Goal: Information Seeking & Learning: Learn about a topic

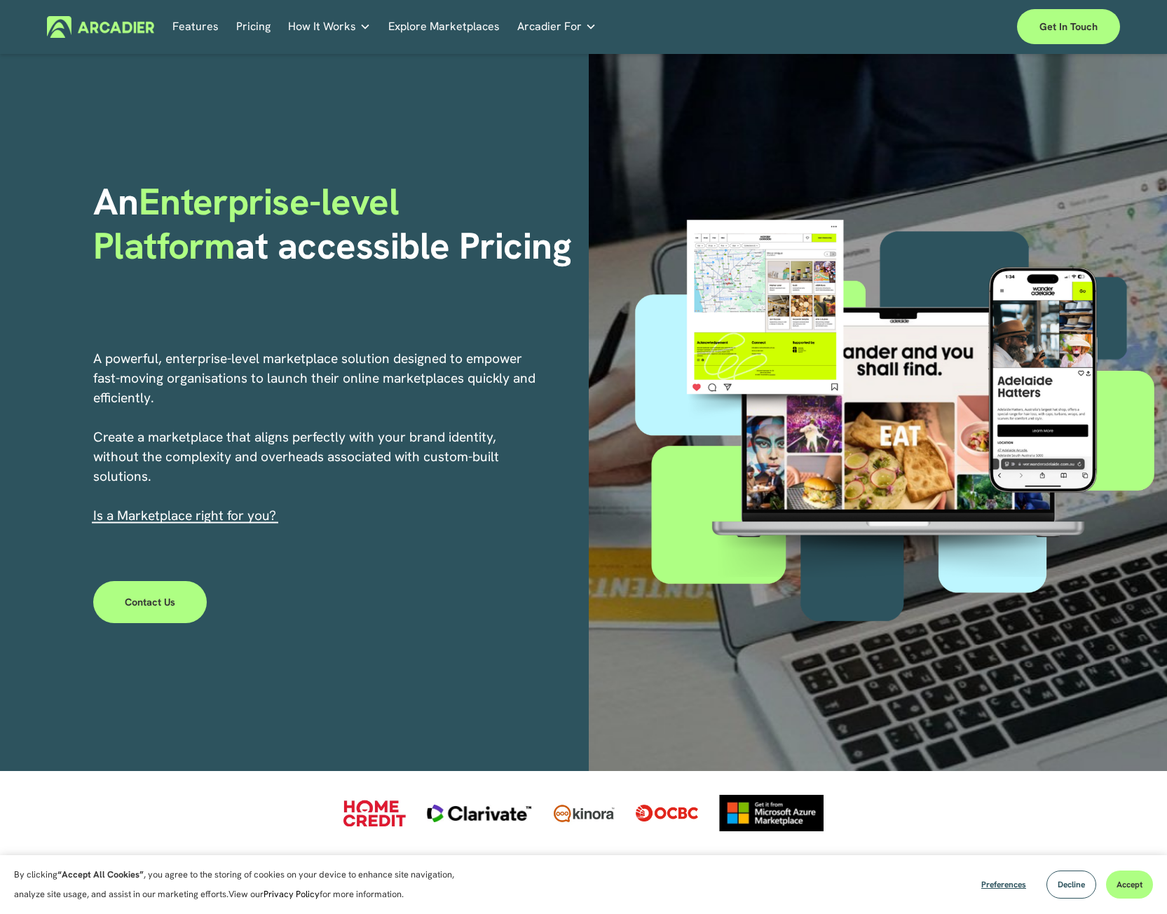
click at [257, 18] on link "Pricing" at bounding box center [253, 27] width 34 height 22
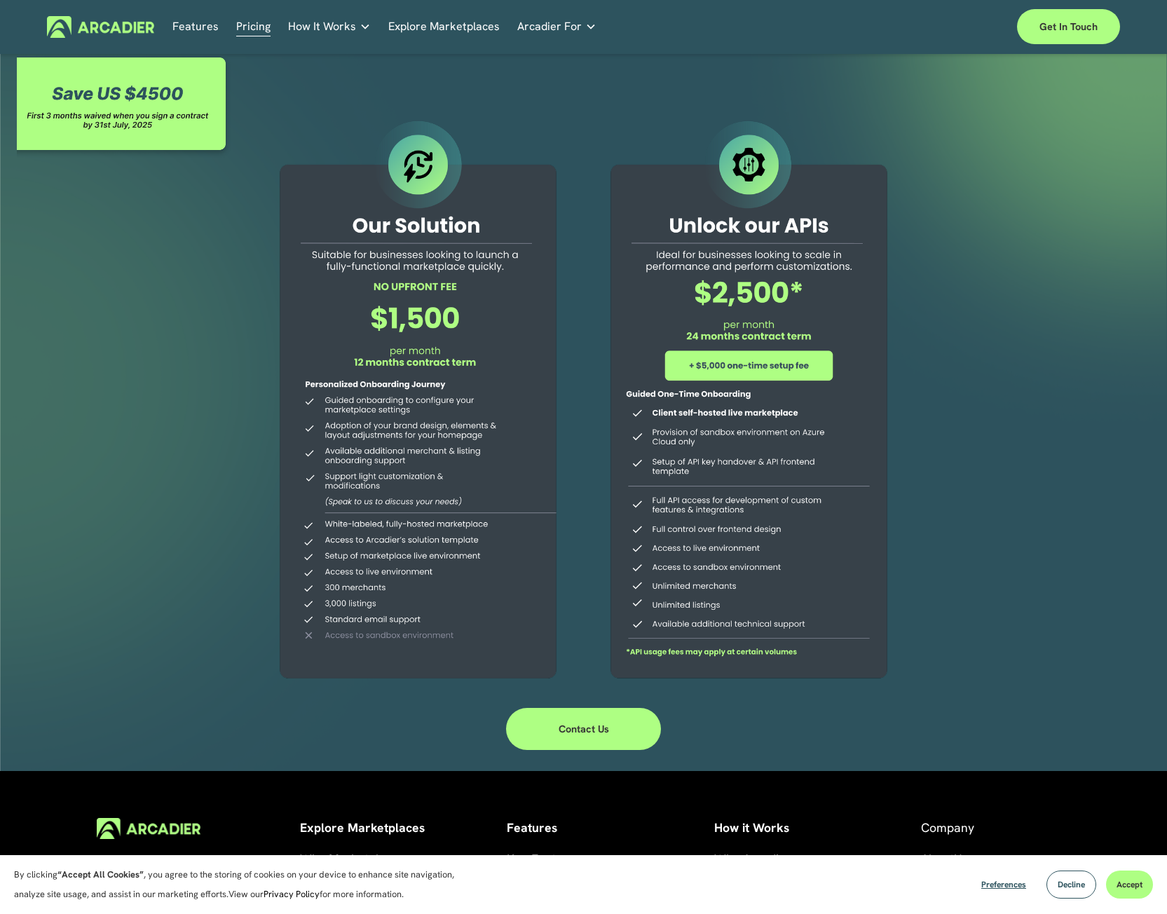
click at [199, 24] on link "Features" at bounding box center [195, 27] width 46 height 22
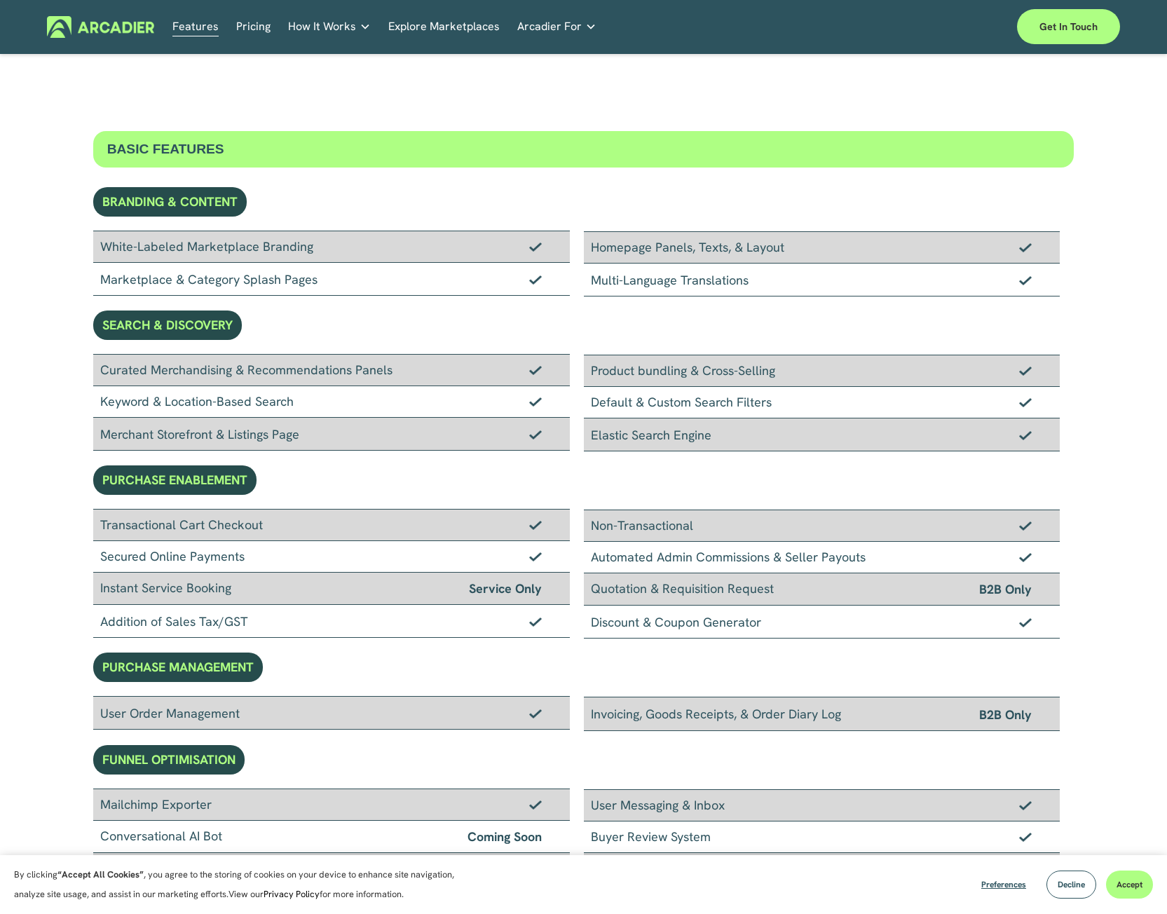
click at [111, 26] on img at bounding box center [100, 27] width 107 height 22
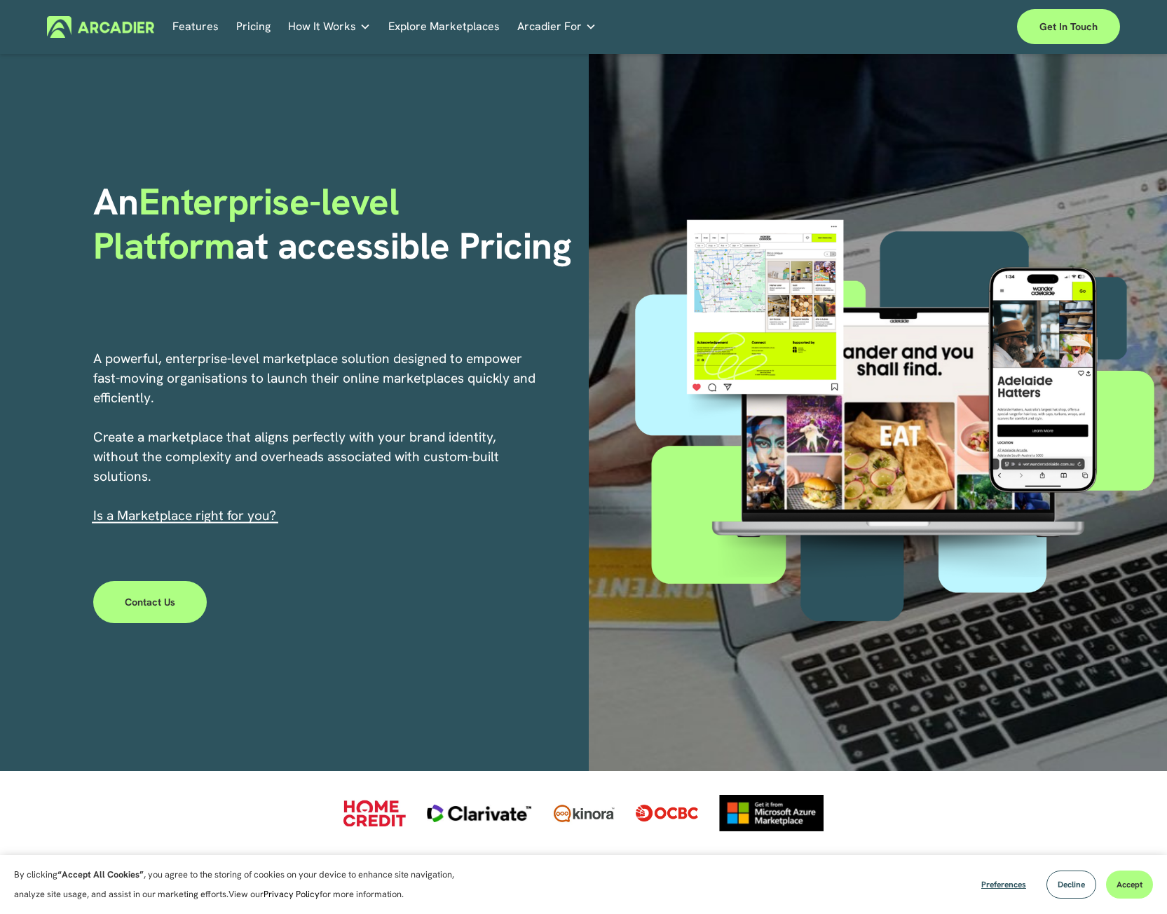
click at [187, 25] on link "Features" at bounding box center [195, 27] width 46 height 22
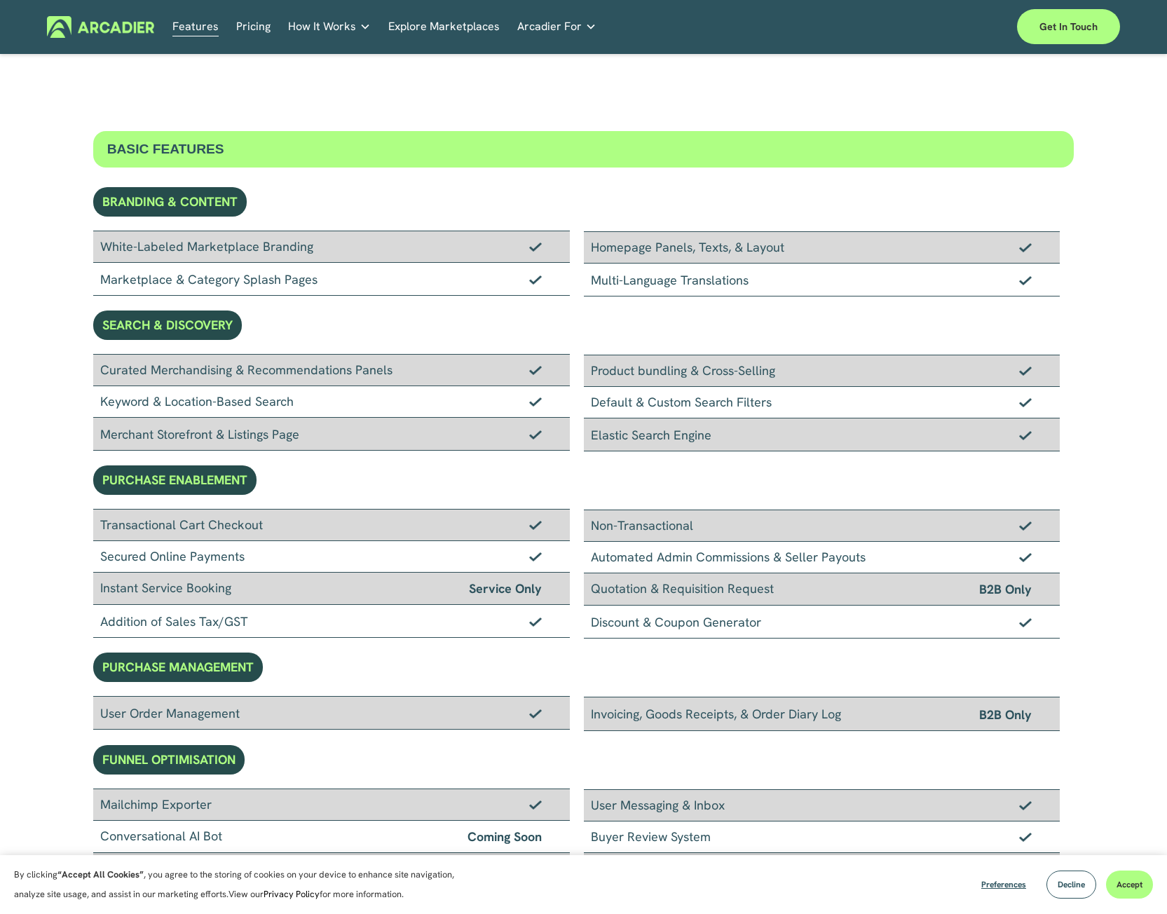
click at [437, 25] on link "Explore Marketplaces" at bounding box center [443, 27] width 111 height 22
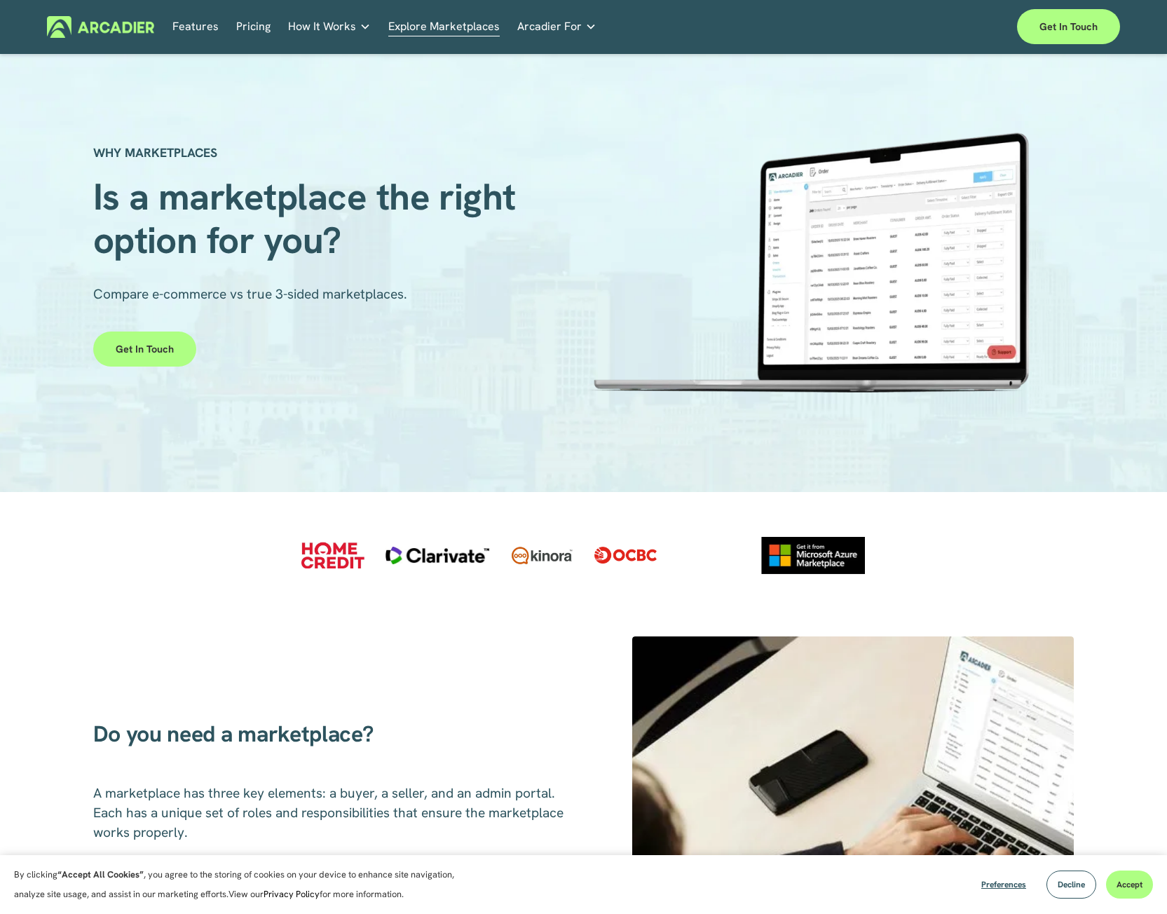
scroll to position [351, 0]
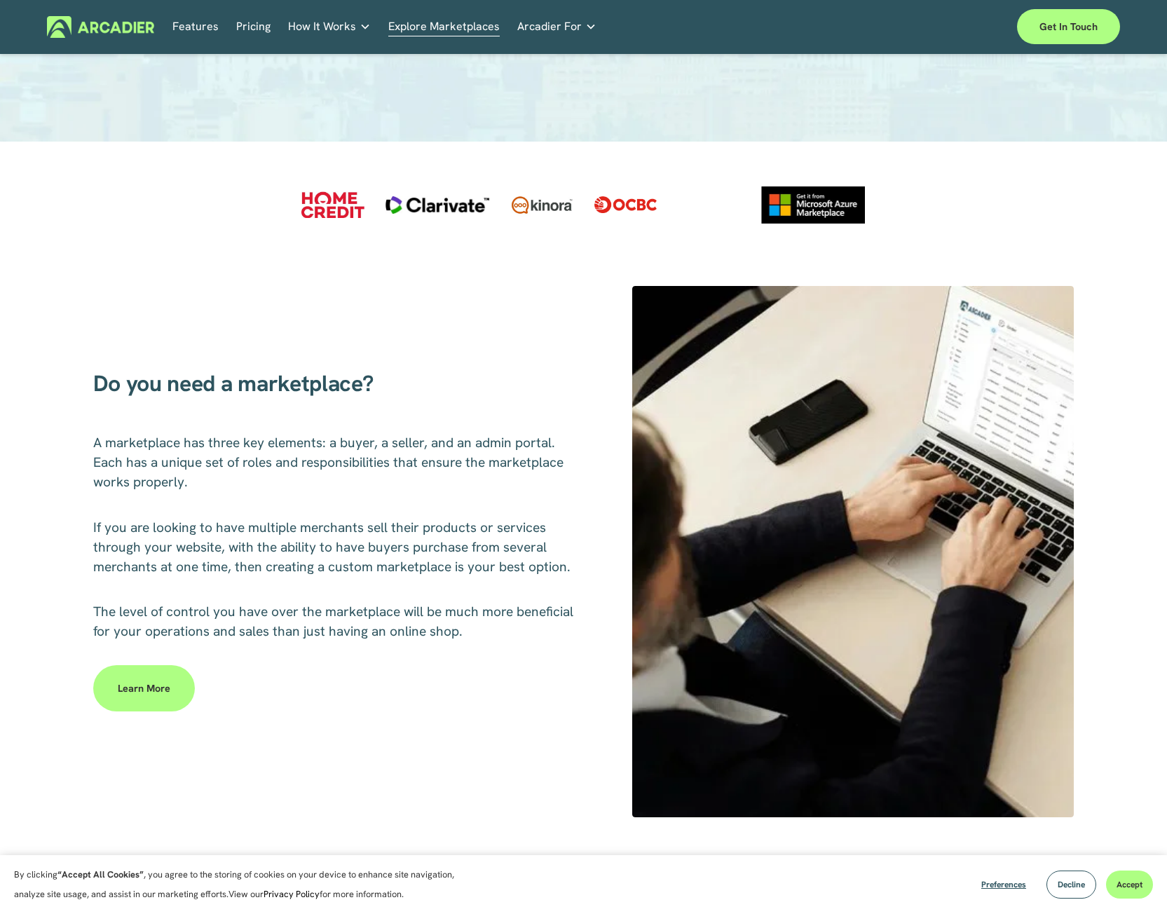
click at [144, 687] on link "Learn more" at bounding box center [144, 688] width 102 height 46
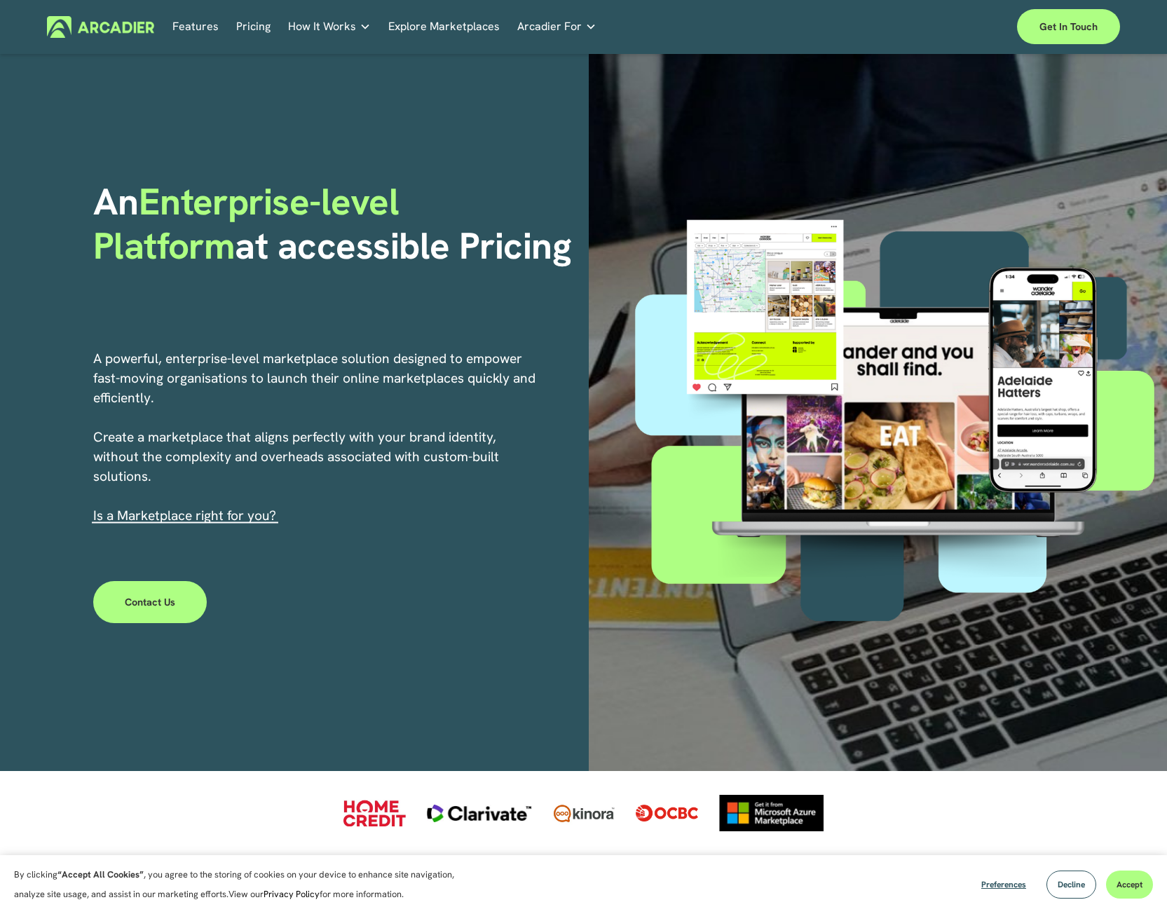
click at [244, 27] on link "Pricing" at bounding box center [253, 27] width 34 height 22
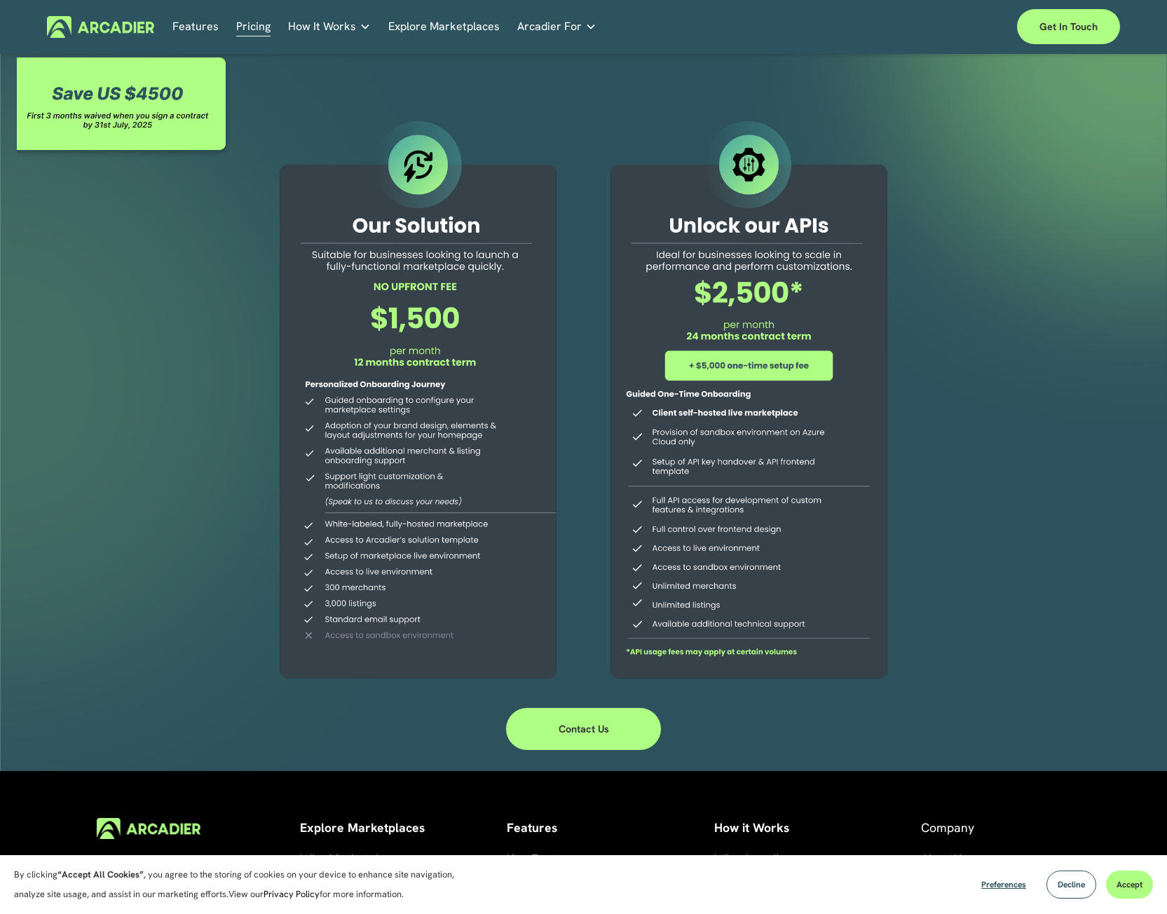
click at [128, 105] on div at bounding box center [124, 106] width 215 height 105
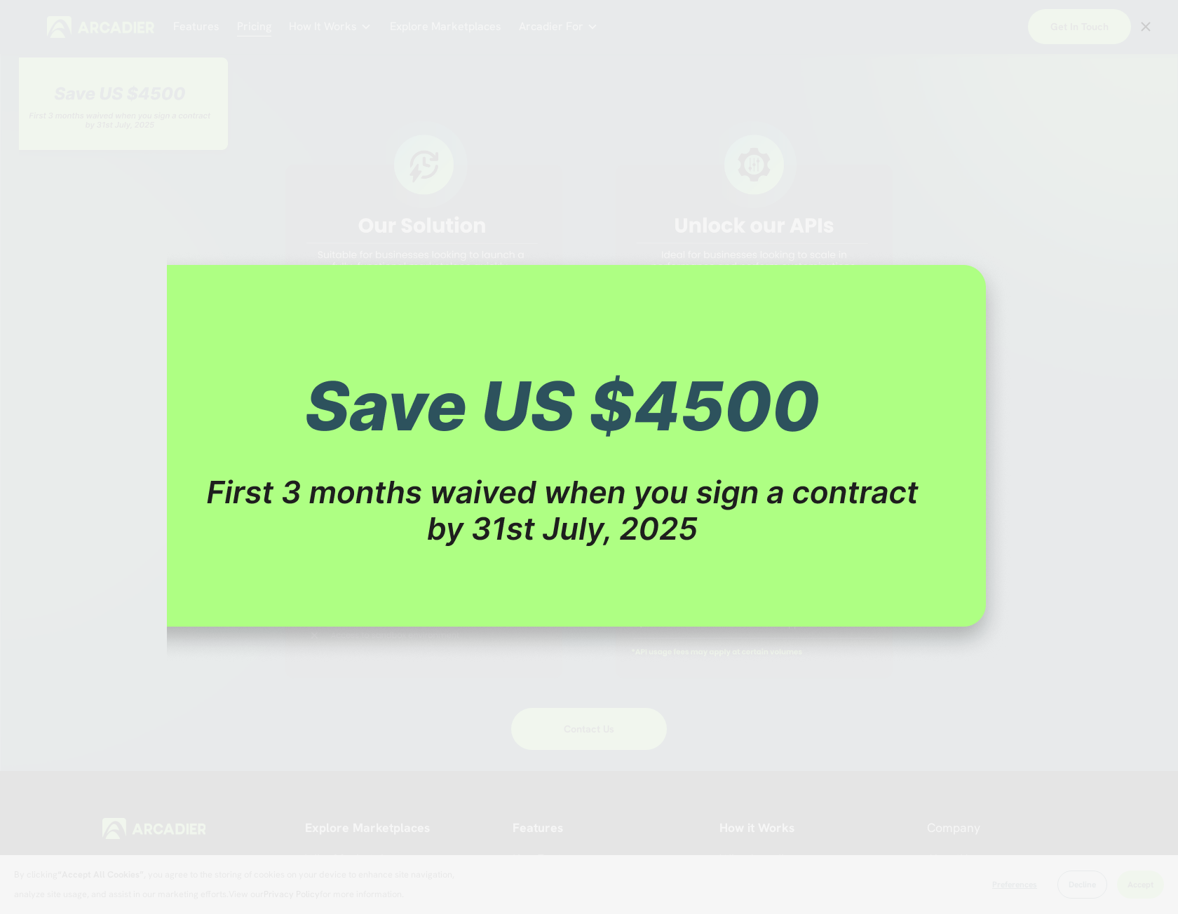
click at [684, 498] on img "Image" at bounding box center [589, 457] width 844 height 412
click at [722, 203] on div "Image" at bounding box center [589, 457] width 1131 height 878
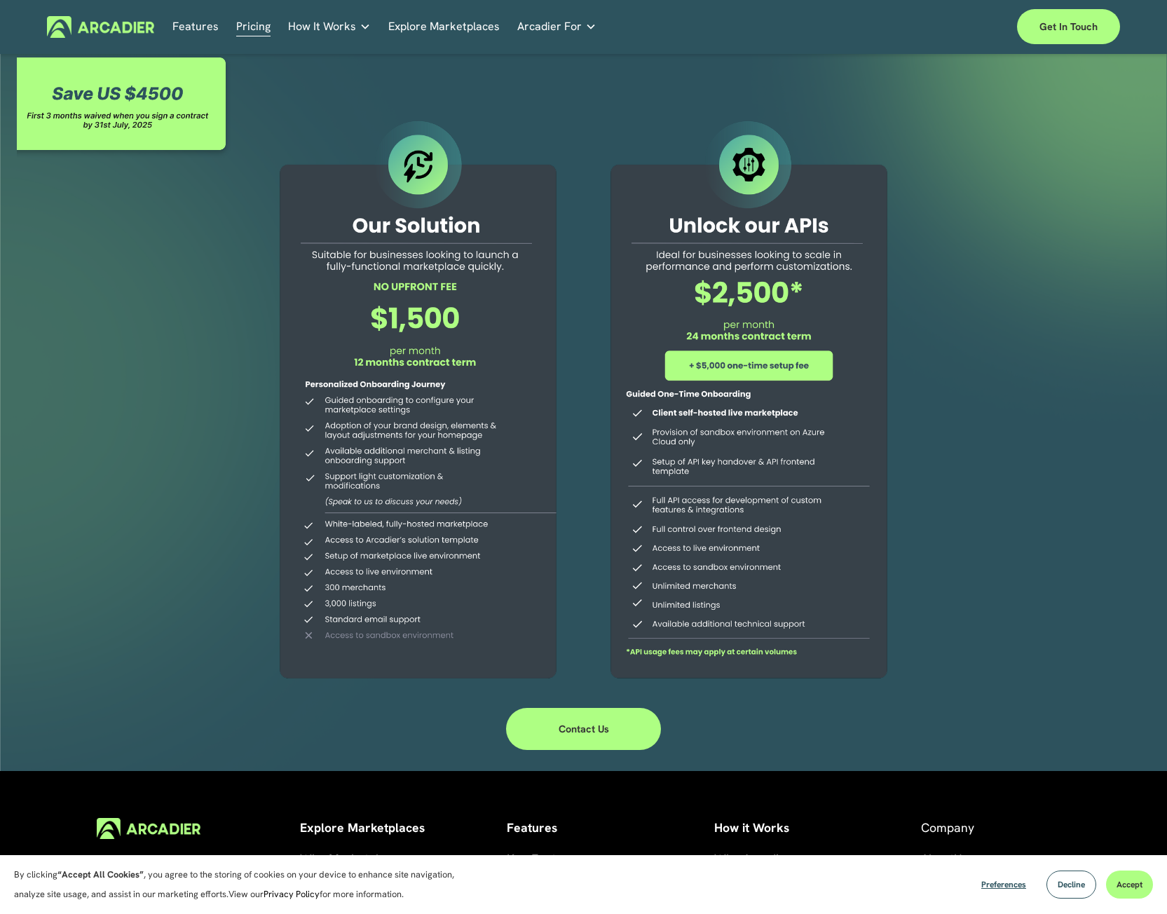
click at [402, 288] on div at bounding box center [418, 401] width 320 height 569
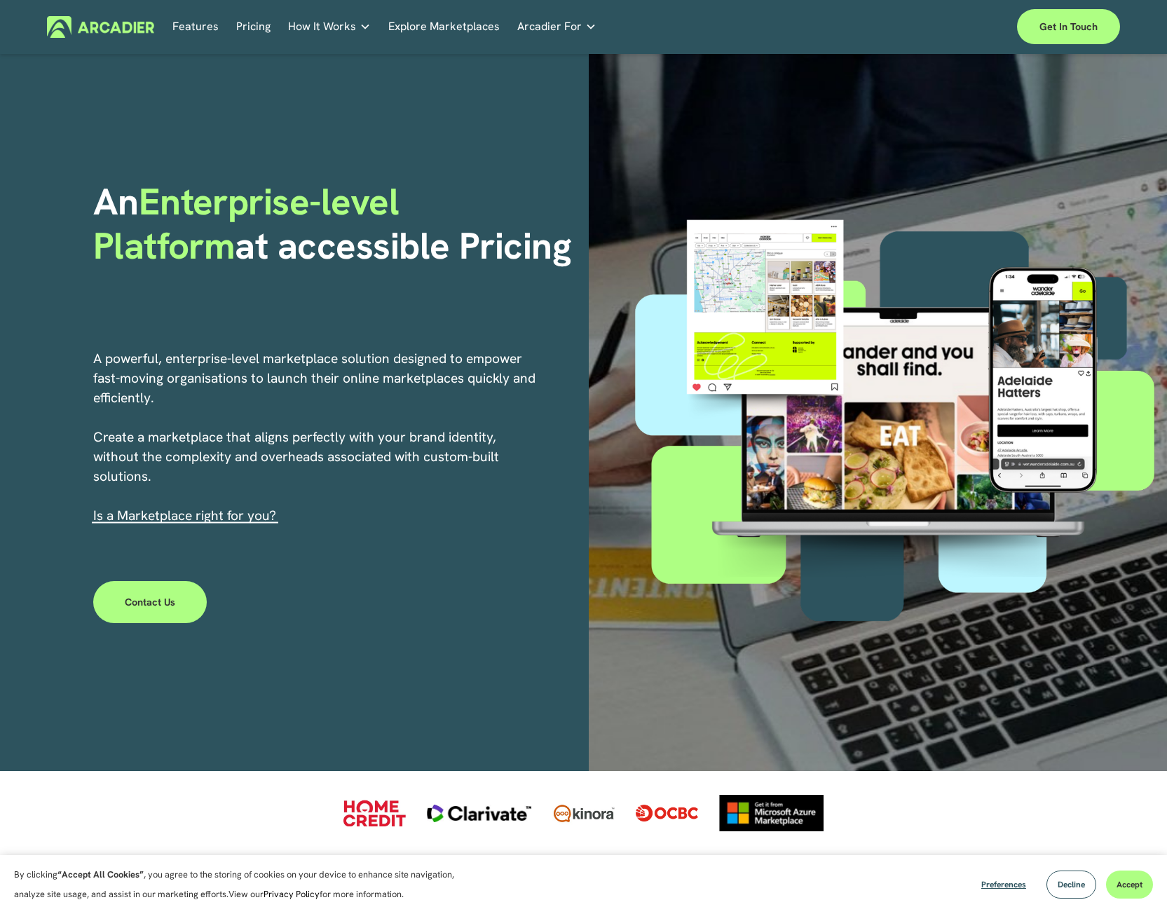
click at [238, 519] on link "s a Marketplace right for you?" at bounding box center [186, 516] width 179 height 18
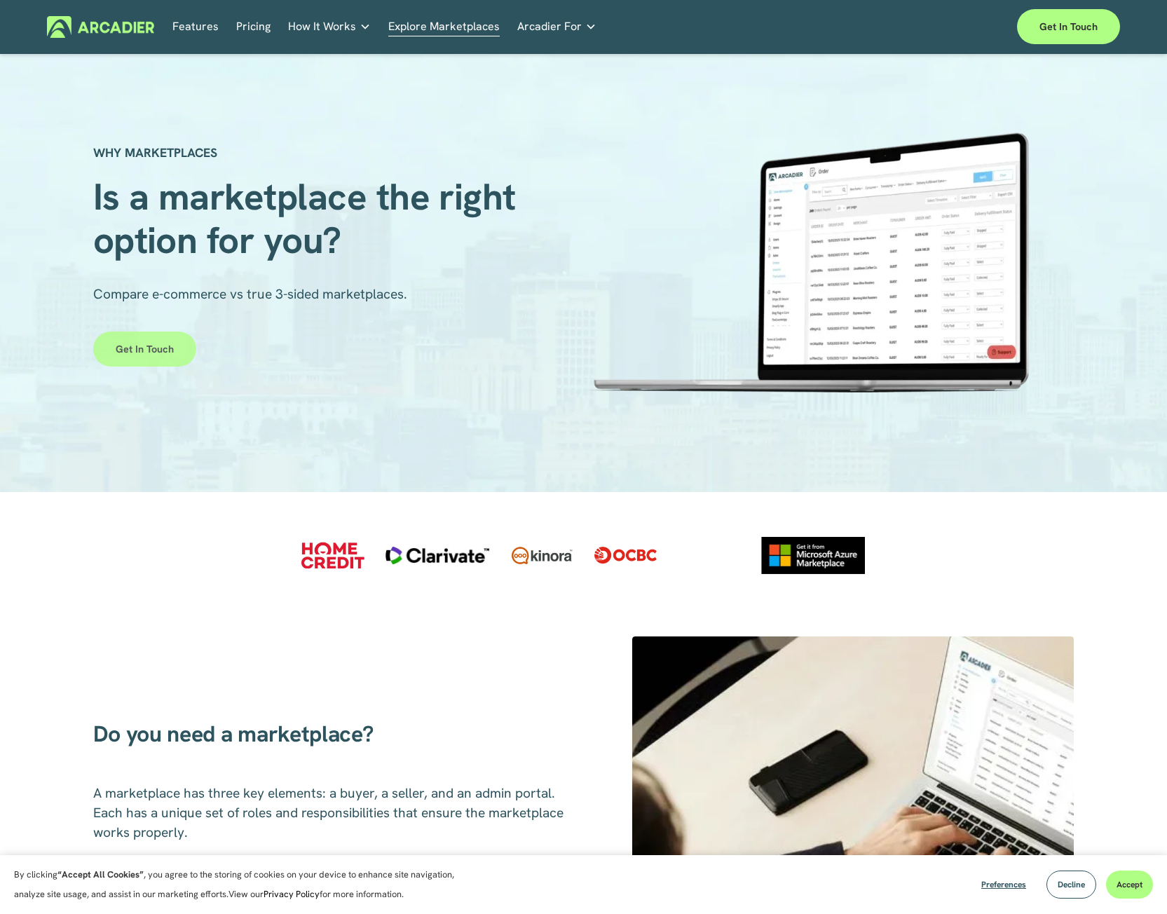
click at [156, 346] on link "Get in touch" at bounding box center [144, 349] width 103 height 35
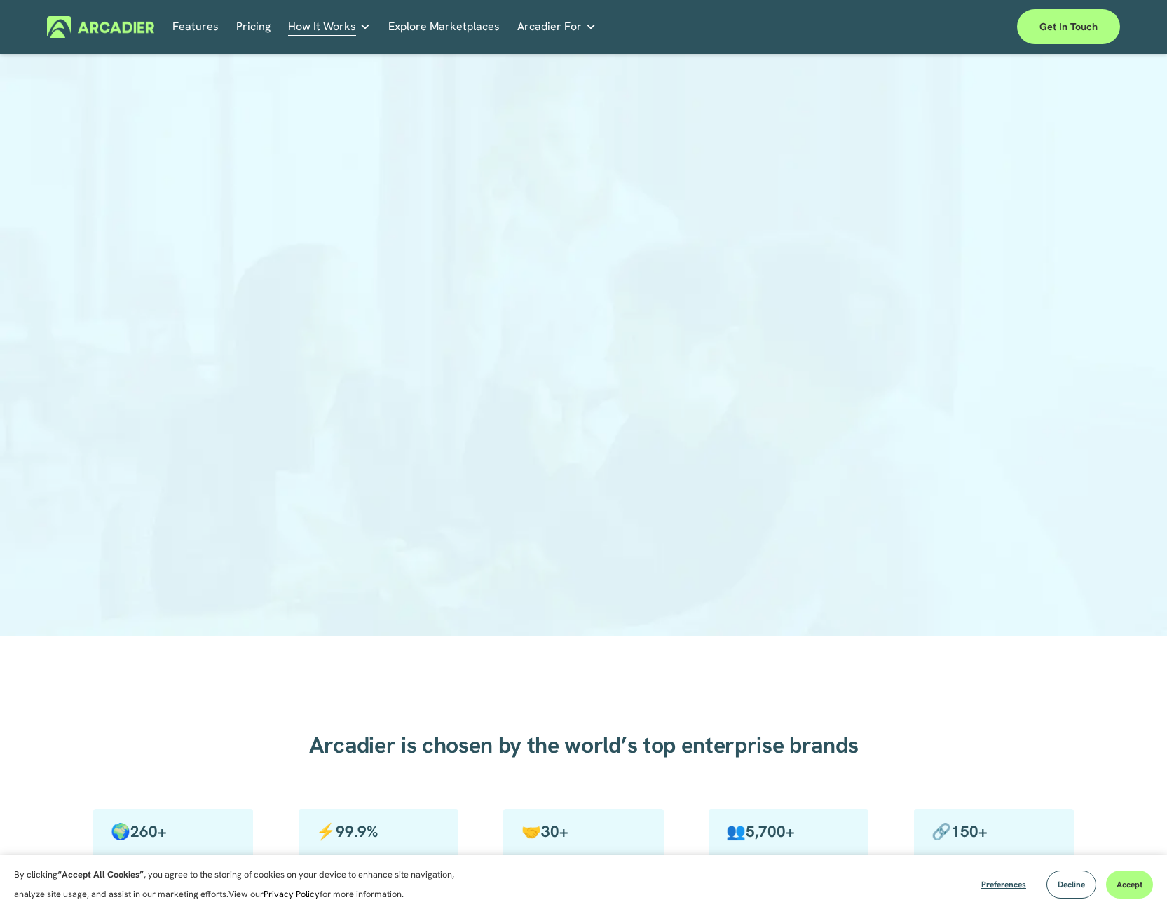
click at [243, 24] on link "Pricing" at bounding box center [253, 27] width 34 height 22
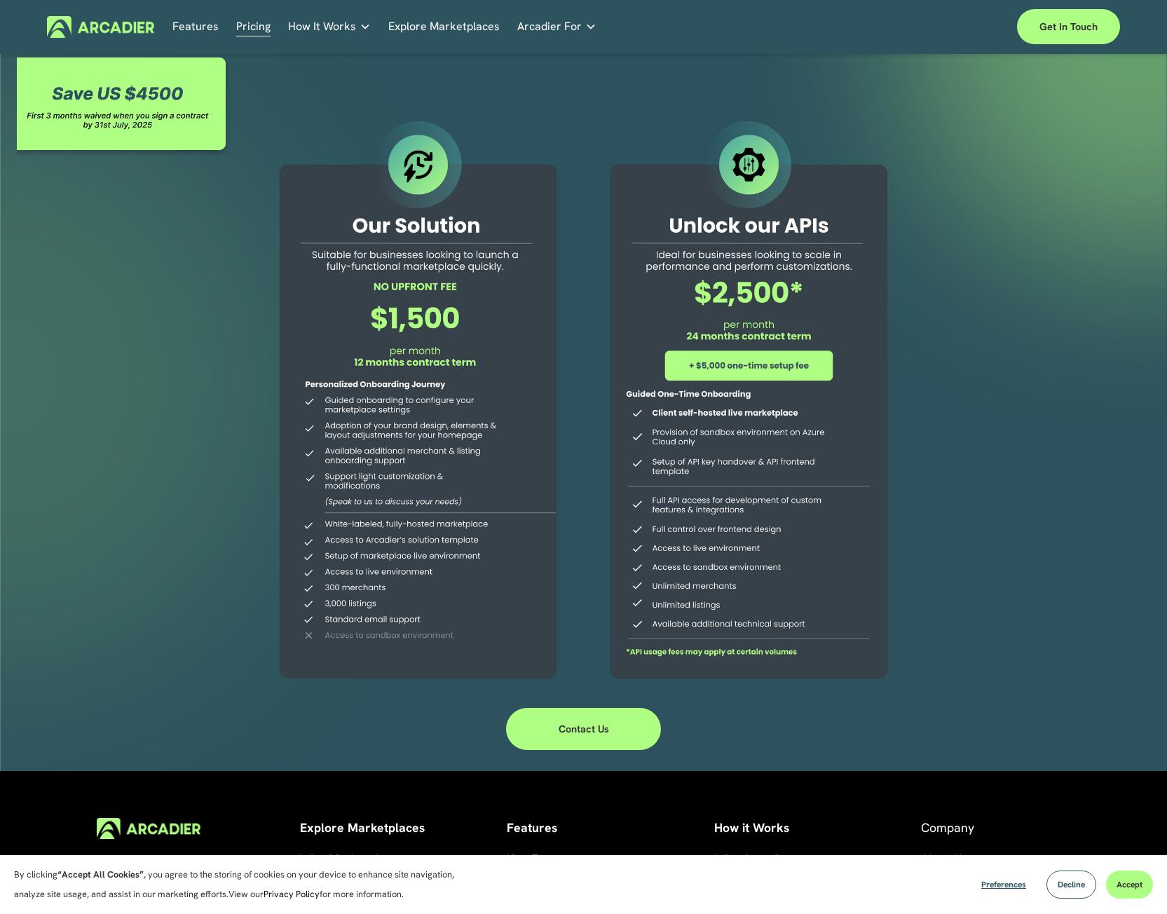
click at [433, 25] on link "Explore Marketplaces" at bounding box center [443, 27] width 111 height 22
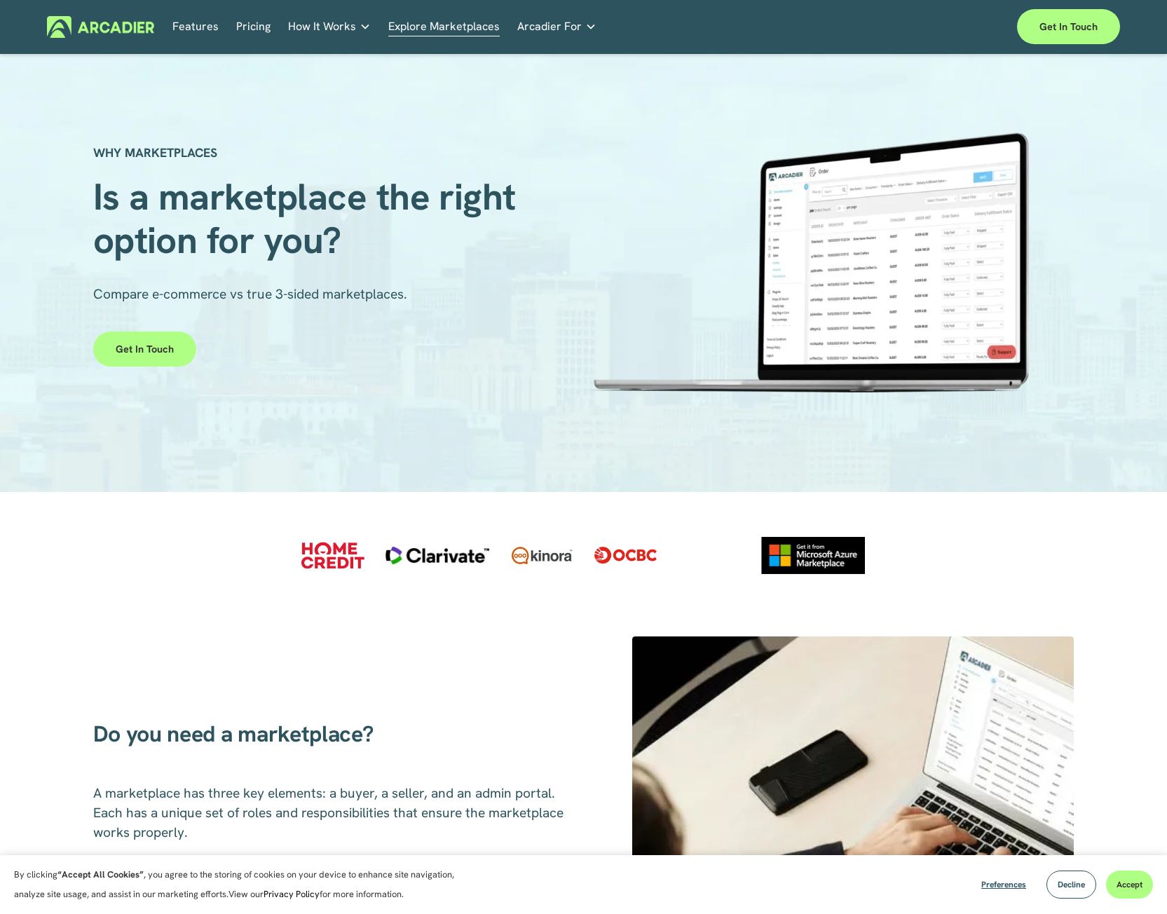
click at [362, 27] on icon "folder dropdown" at bounding box center [366, 27] width 8 height 5
click at [205, 29] on link "Features" at bounding box center [195, 27] width 46 height 22
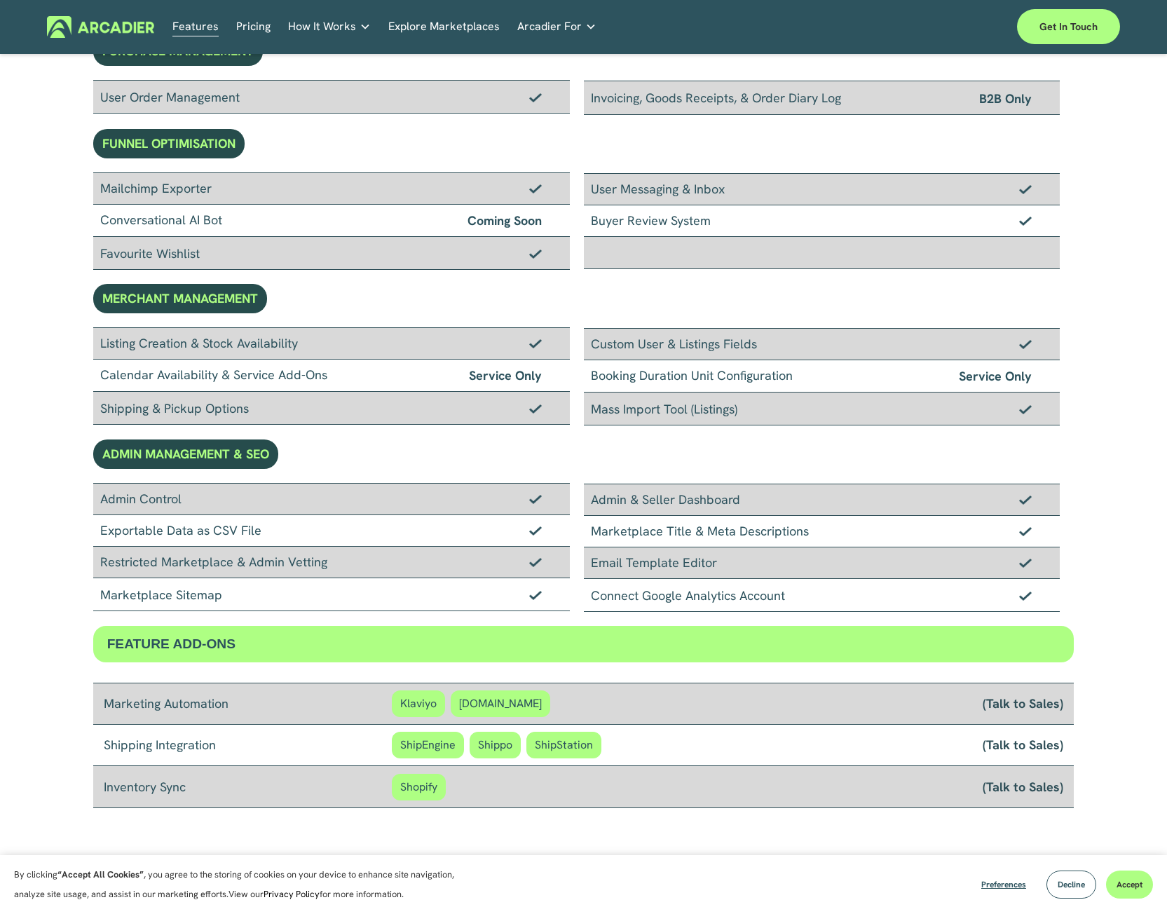
scroll to position [701, 0]
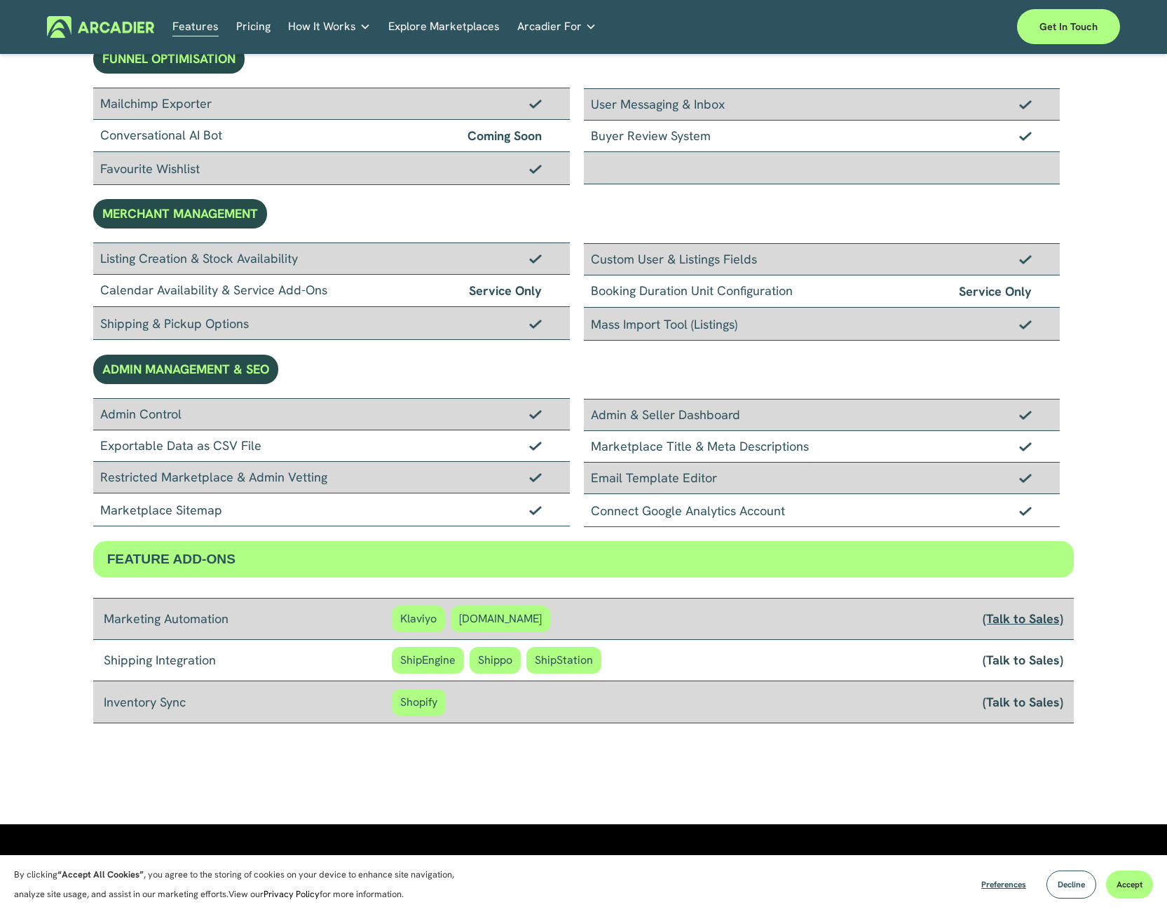
click at [1028, 618] on link "(Talk to Sales)" at bounding box center [1023, 618] width 81 height 17
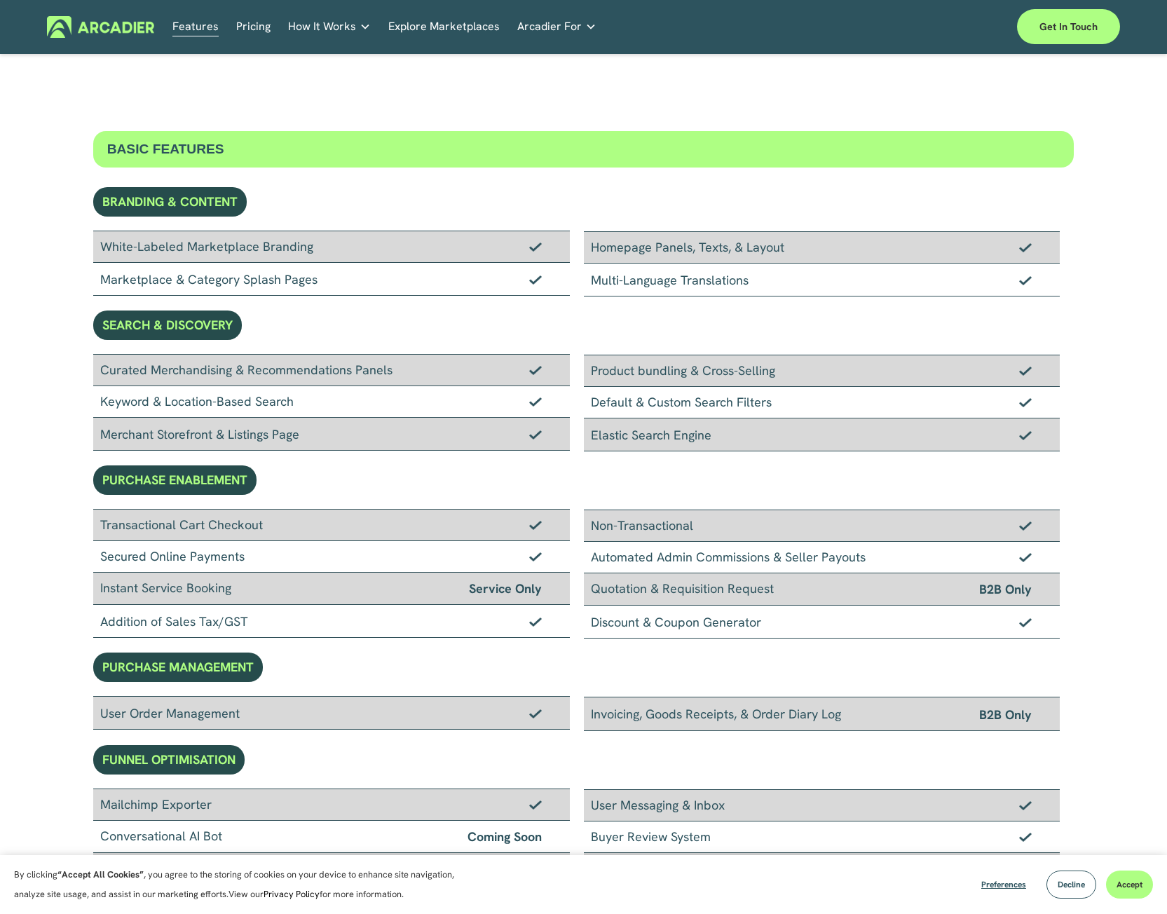
click at [428, 182] on div "BASIC FEATURES BRANDING & CONTENT White-Labeled Marketplace Branding Marketplac…" at bounding box center [584, 778] width 982 height 1294
click at [1071, 27] on link "Get in touch" at bounding box center [1068, 26] width 103 height 35
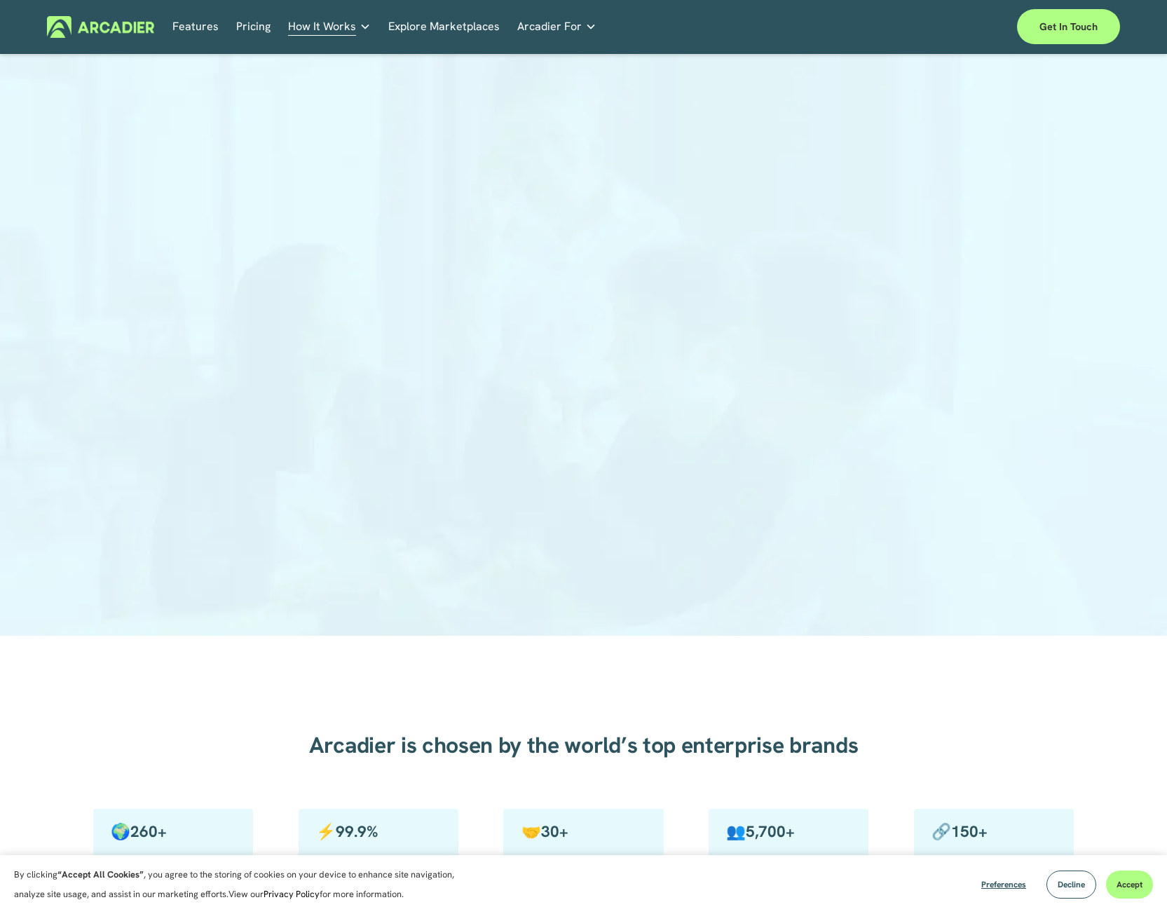
click at [1010, 304] on div at bounding box center [583, 352] width 1167 height 570
click at [178, 266] on div at bounding box center [583, 352] width 1167 height 570
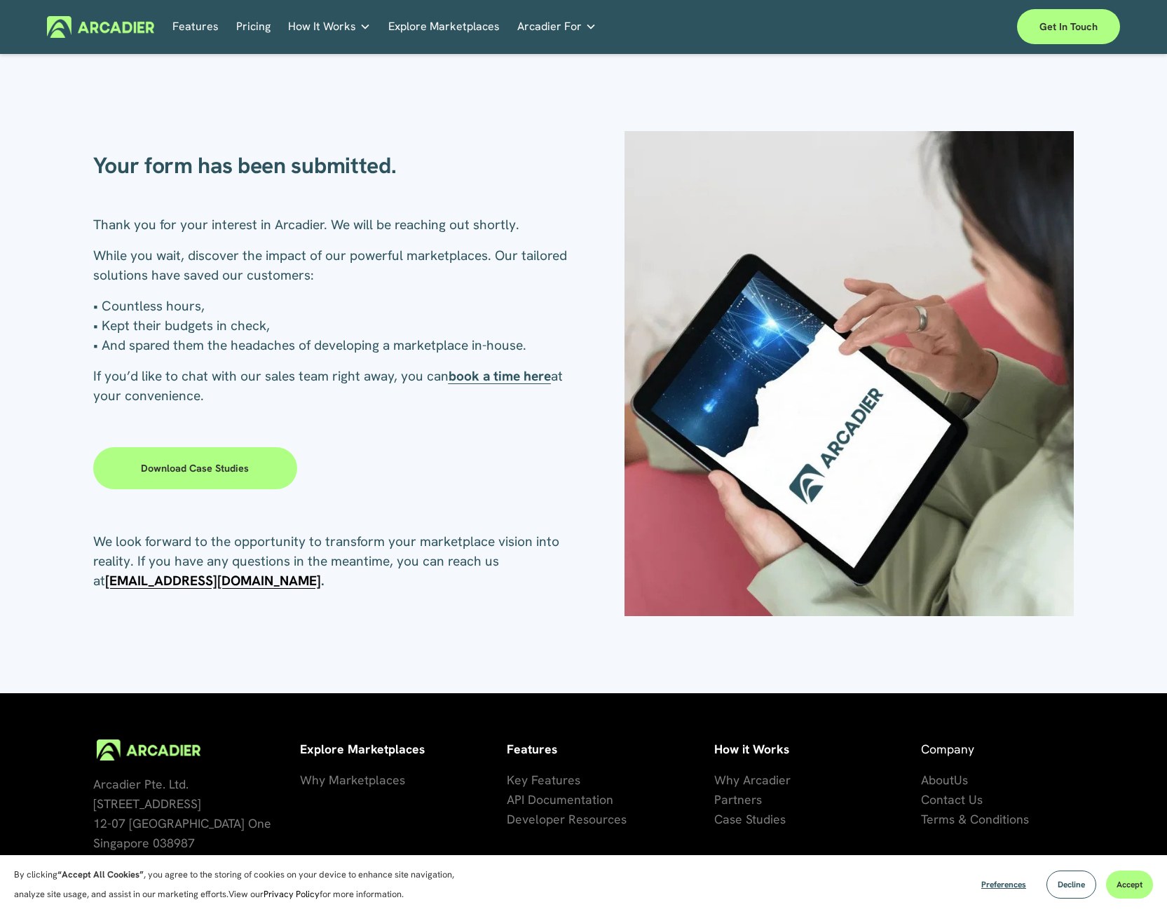
click at [170, 478] on link "Download case studies" at bounding box center [195, 468] width 205 height 42
